Goal: Transaction & Acquisition: Purchase product/service

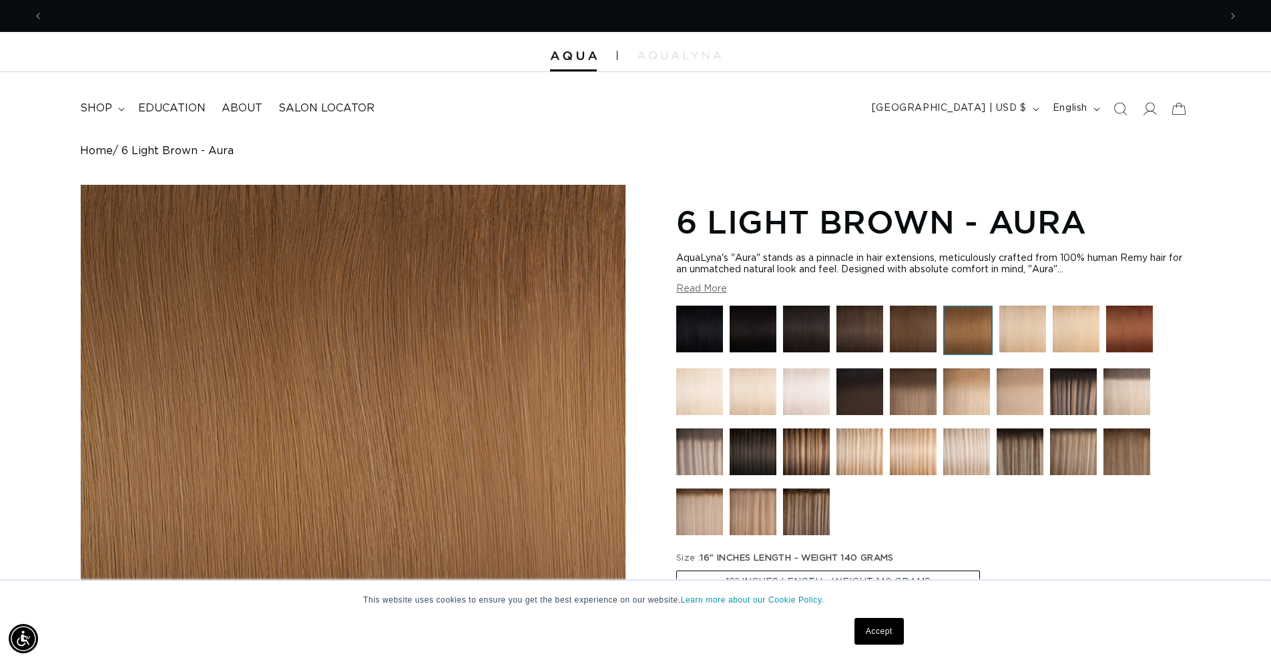
scroll to position [0, 2352]
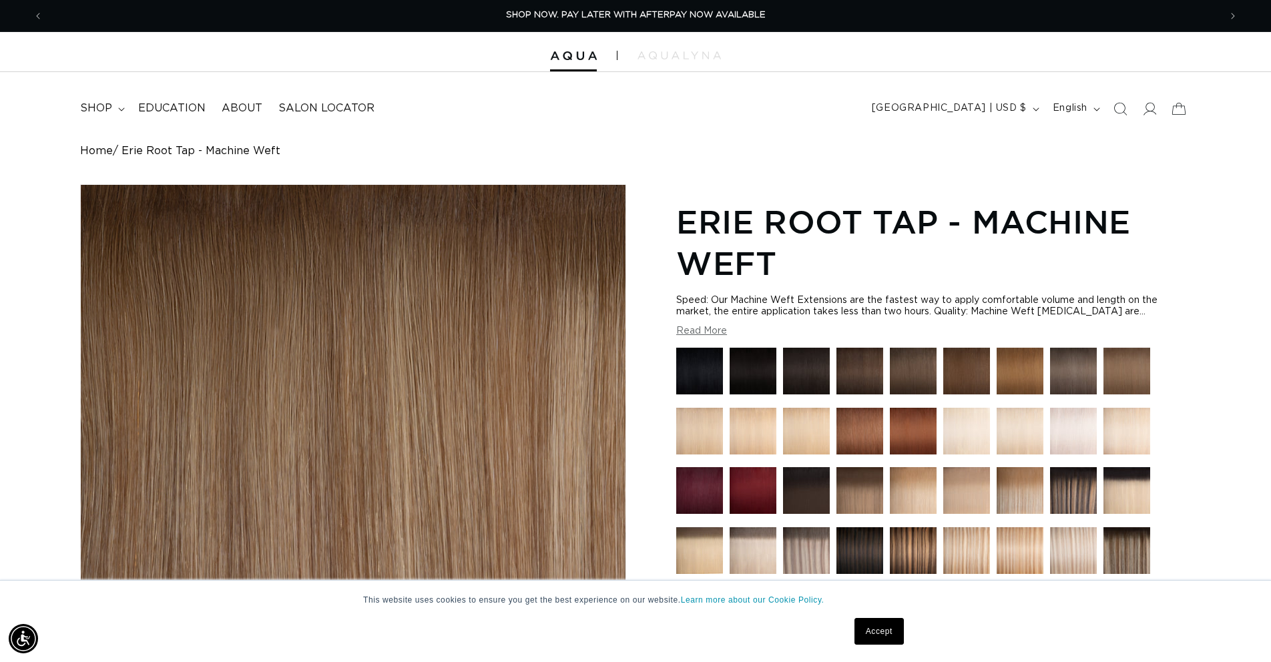
scroll to position [0, 2352]
